Goal: Task Accomplishment & Management: Use online tool/utility

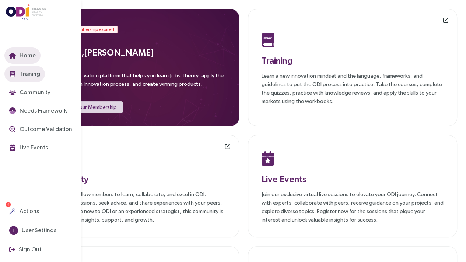
click at [9, 72] on button "Training" at bounding box center [24, 74] width 41 height 16
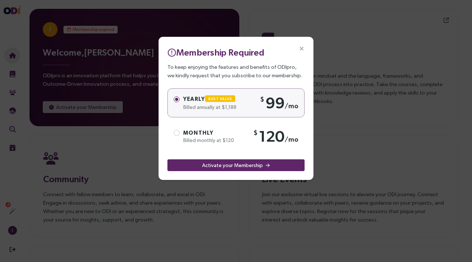
click at [302, 46] on icon "Close" at bounding box center [301, 49] width 7 height 7
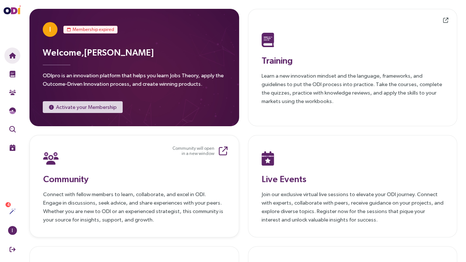
scroll to position [103, 0]
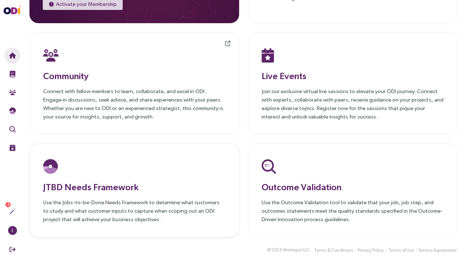
click at [111, 192] on h3 "JTBD Needs Framework" at bounding box center [134, 187] width 182 height 13
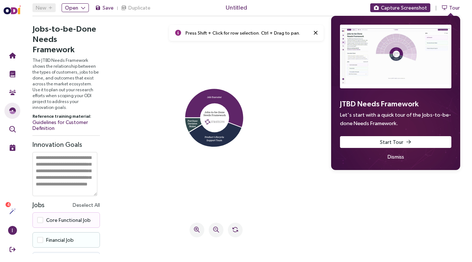
scroll to position [28, 0]
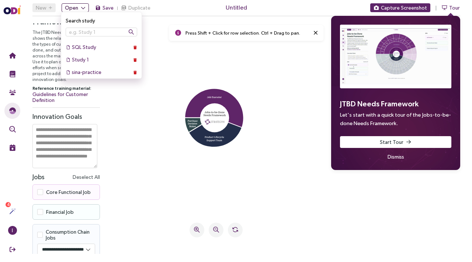
click at [76, 10] on span "Open" at bounding box center [71, 8] width 13 height 8
click at [78, 30] on input "text" at bounding box center [102, 32] width 72 height 9
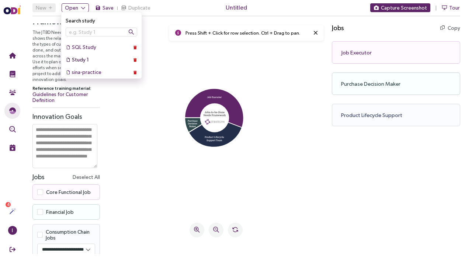
click at [188, 205] on div "Study 1" at bounding box center [195, 212] width 15 height 15
select select "****"
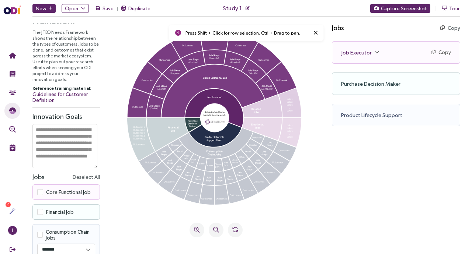
scroll to position [0, 0]
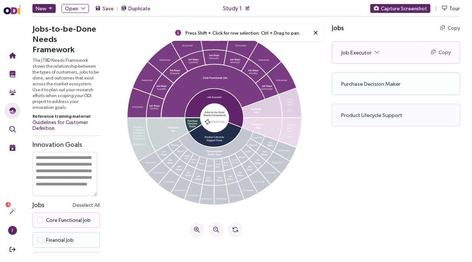
click at [74, 167] on textarea at bounding box center [64, 174] width 65 height 44
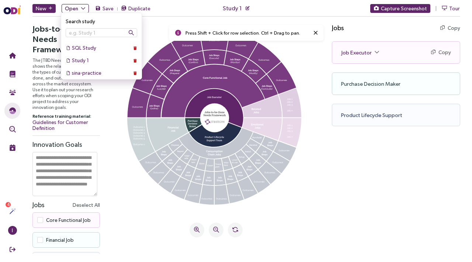
click at [78, 10] on button "Open" at bounding box center [75, 8] width 27 height 9
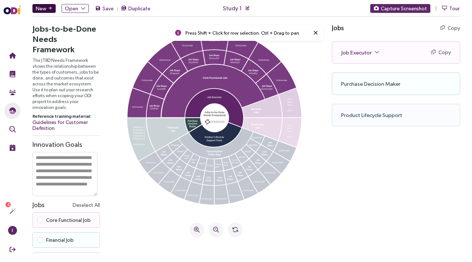
click at [50, 8] on icon "button" at bounding box center [51, 8] width 4 height 4
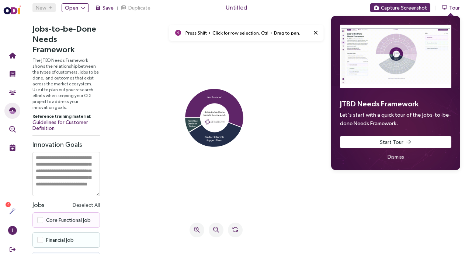
click at [395, 158] on span "Dismiss" at bounding box center [395, 157] width 17 height 8
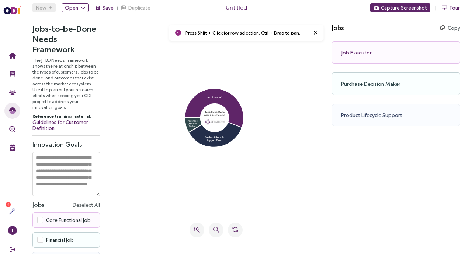
click at [40, 218] on span at bounding box center [40, 221] width 6 height 6
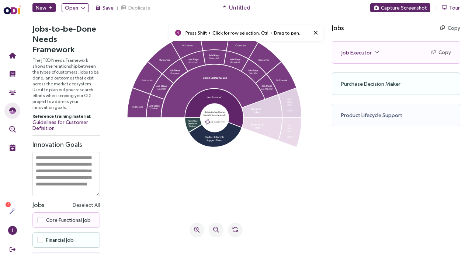
click at [56, 152] on textarea at bounding box center [65, 174] width 67 height 44
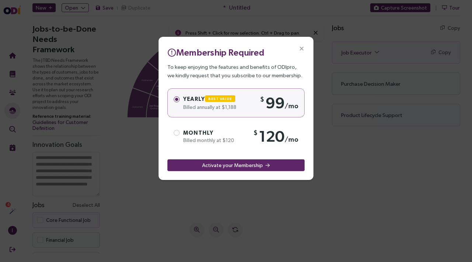
click at [0, 0] on icon "Close" at bounding box center [0, 0] width 0 height 0
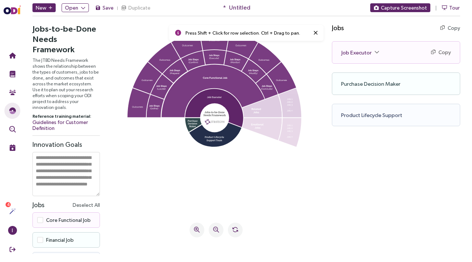
scroll to position [28, 0]
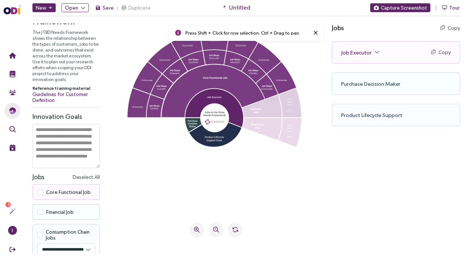
click at [41, 209] on span at bounding box center [40, 212] width 6 height 6
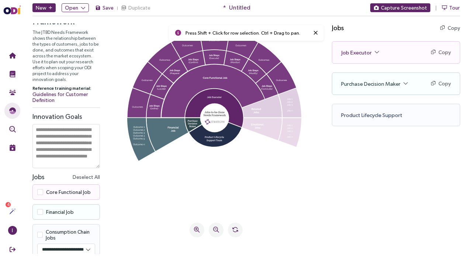
click at [41, 209] on span at bounding box center [40, 212] width 6 height 6
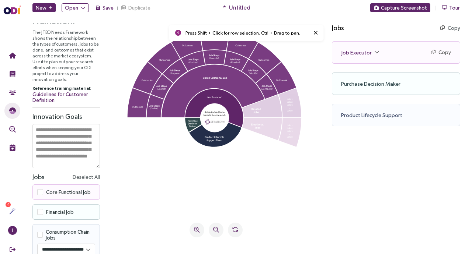
click at [43, 232] on span at bounding box center [40, 235] width 6 height 6
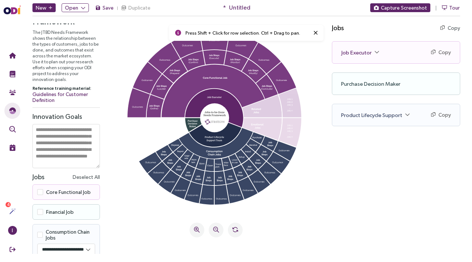
click at [43, 232] on span at bounding box center [40, 235] width 6 height 6
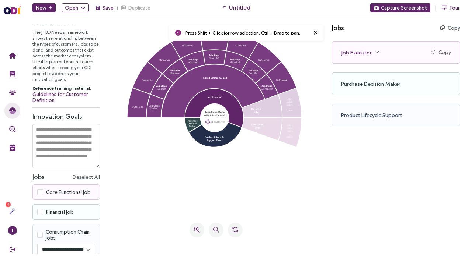
click at [52, 247] on select "**********" at bounding box center [65, 249] width 55 height 11
click at [114, 215] on div "Press Shift + Click for row selection. Ctrl + Drag to pan." at bounding box center [216, 136] width 214 height 237
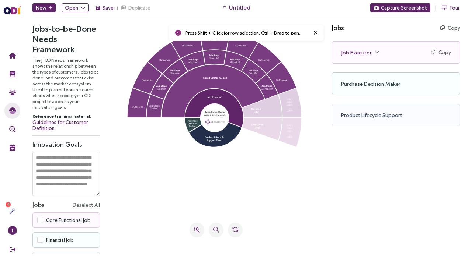
click at [378, 83] on div "Purchase Decision Maker Copy Copy as text" at bounding box center [396, 84] width 128 height 22
click at [374, 49] on span "Job Executor" at bounding box center [360, 52] width 38 height 8
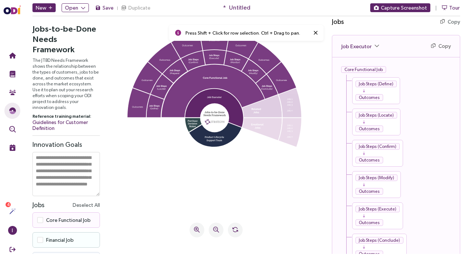
scroll to position [4, 0]
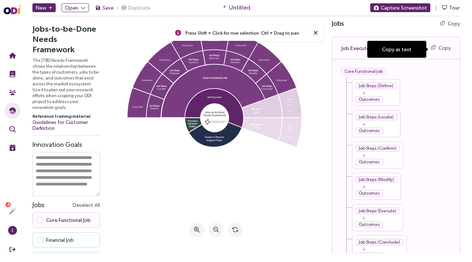
click at [434, 47] on button "Copy" at bounding box center [441, 48] width 20 height 8
